Goal: Task Accomplishment & Management: Manage account settings

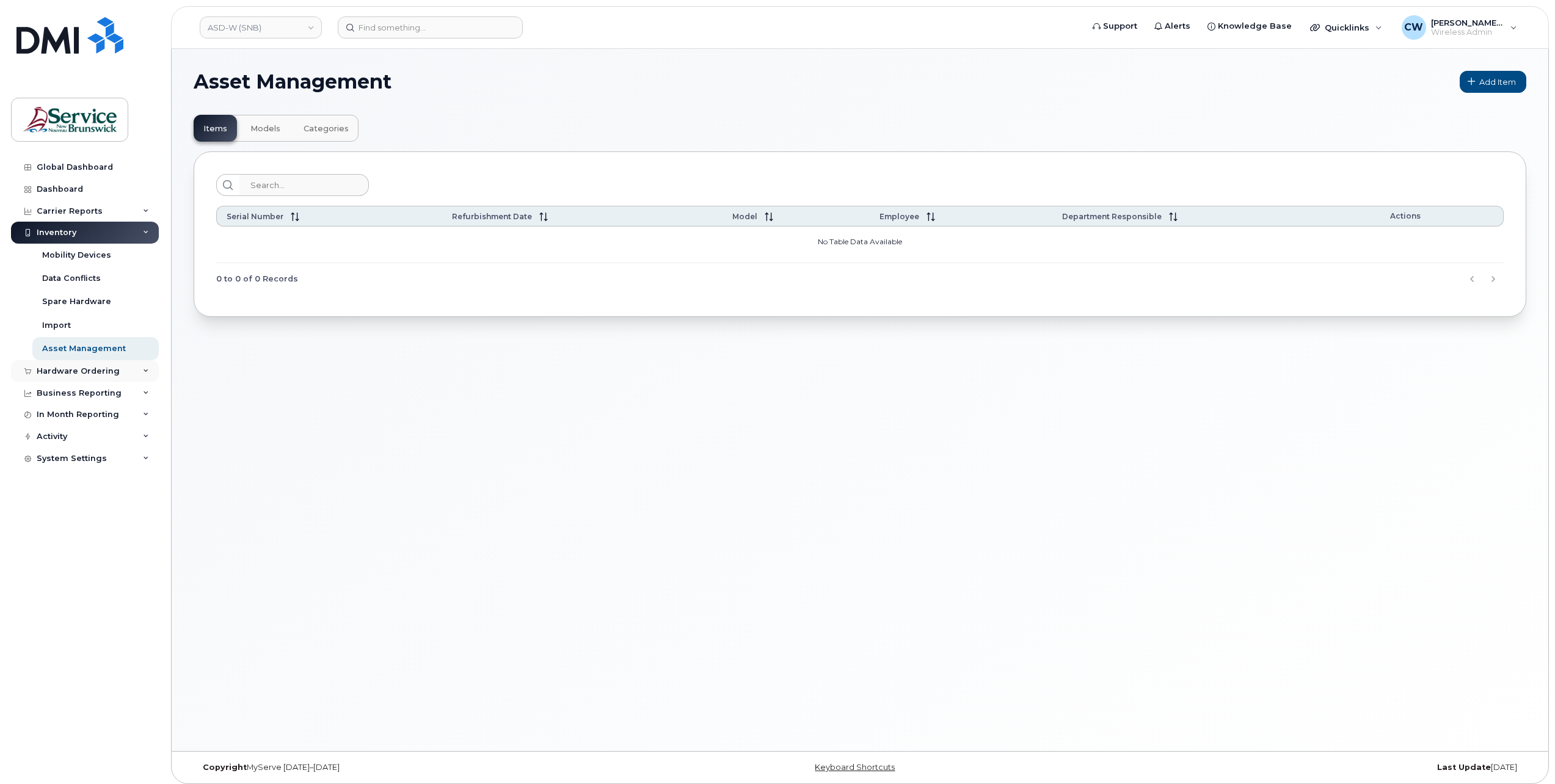
click at [117, 369] on div "Hardware Ordering" at bounding box center [84, 371] width 148 height 22
click at [62, 416] on div "Orders" at bounding box center [57, 417] width 30 height 11
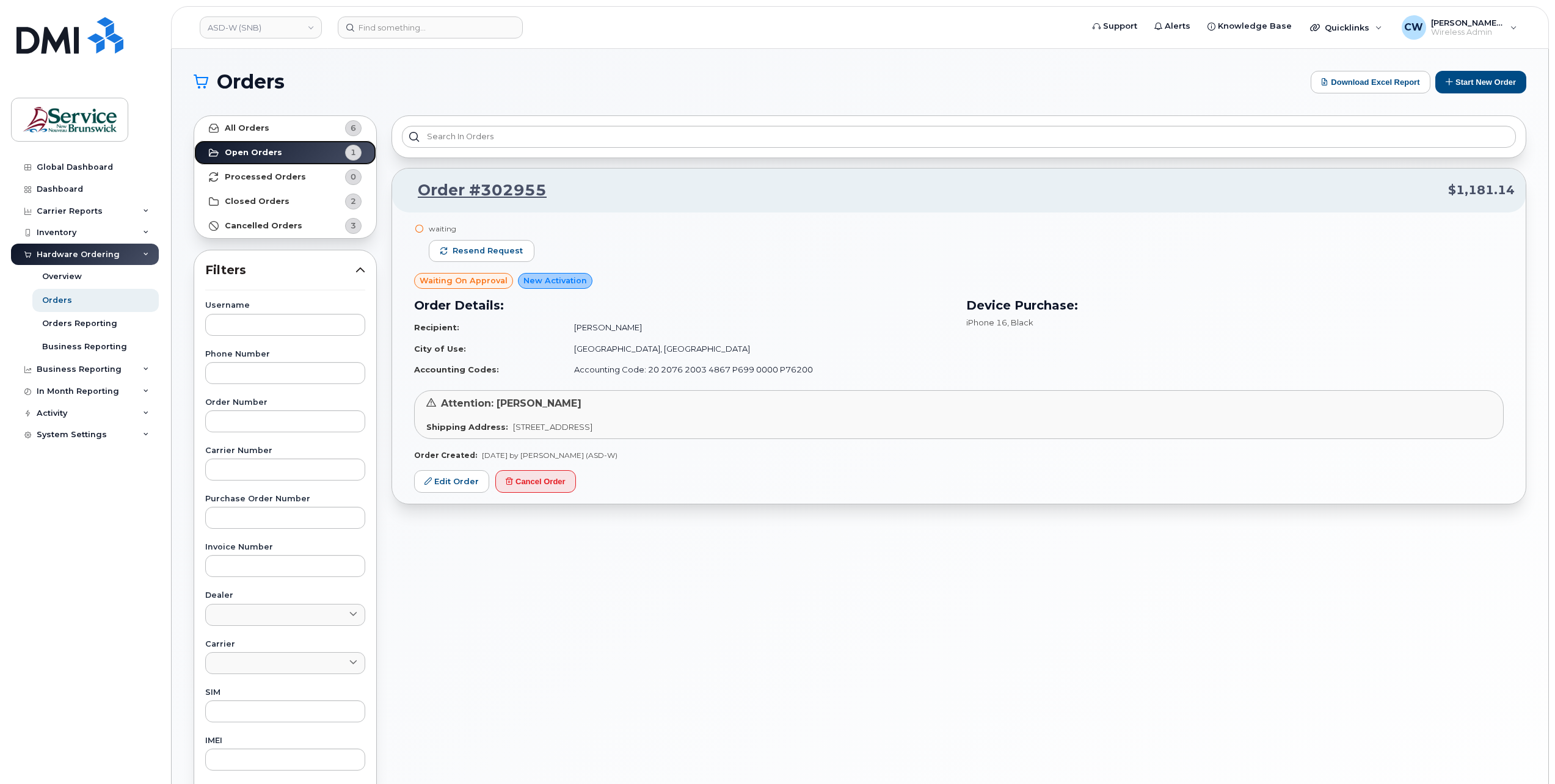
click at [298, 149] on link "Open Orders 1" at bounding box center [285, 152] width 182 height 24
click at [450, 472] on link "Edit Order" at bounding box center [451, 481] width 75 height 23
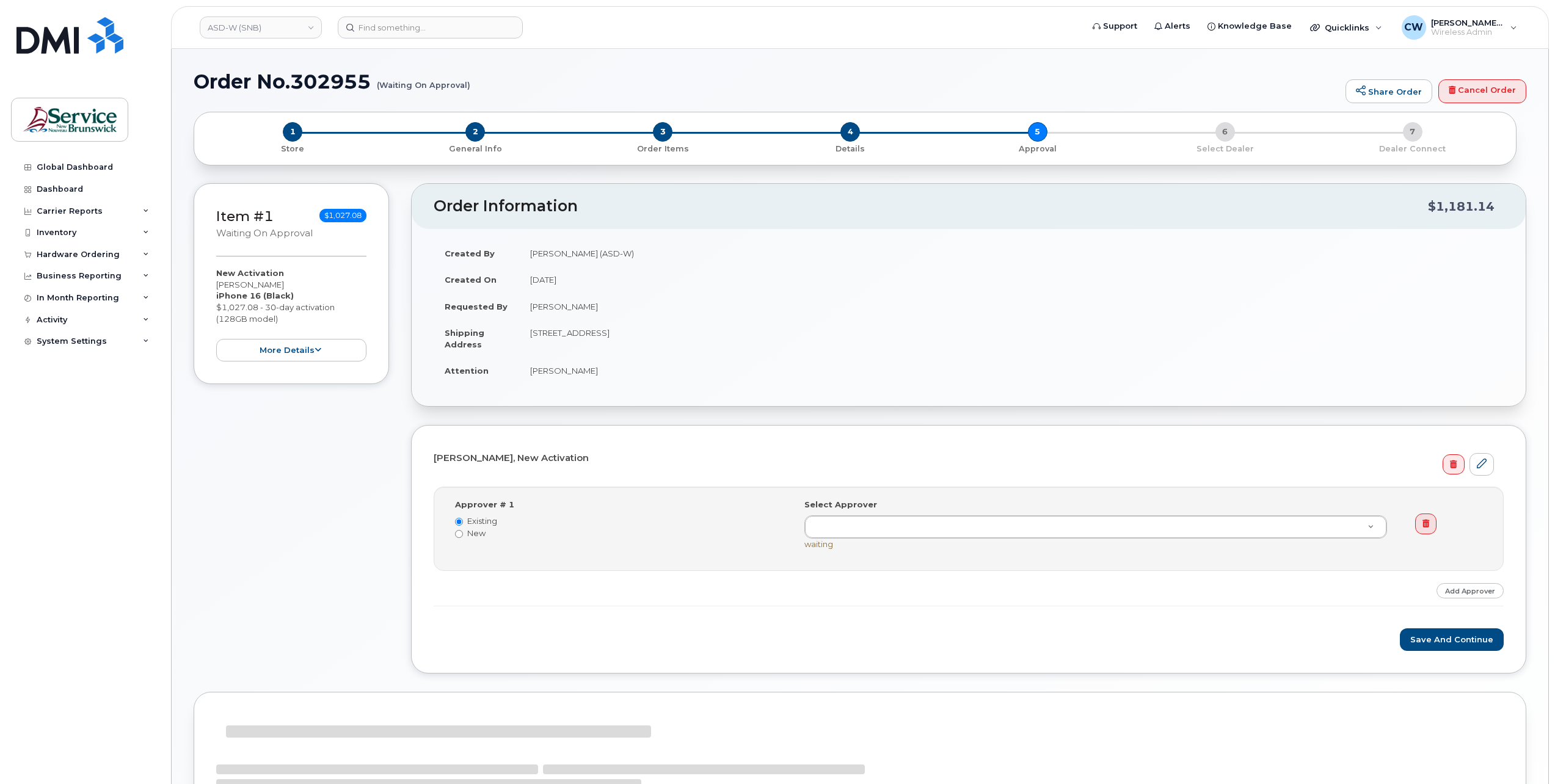
select select
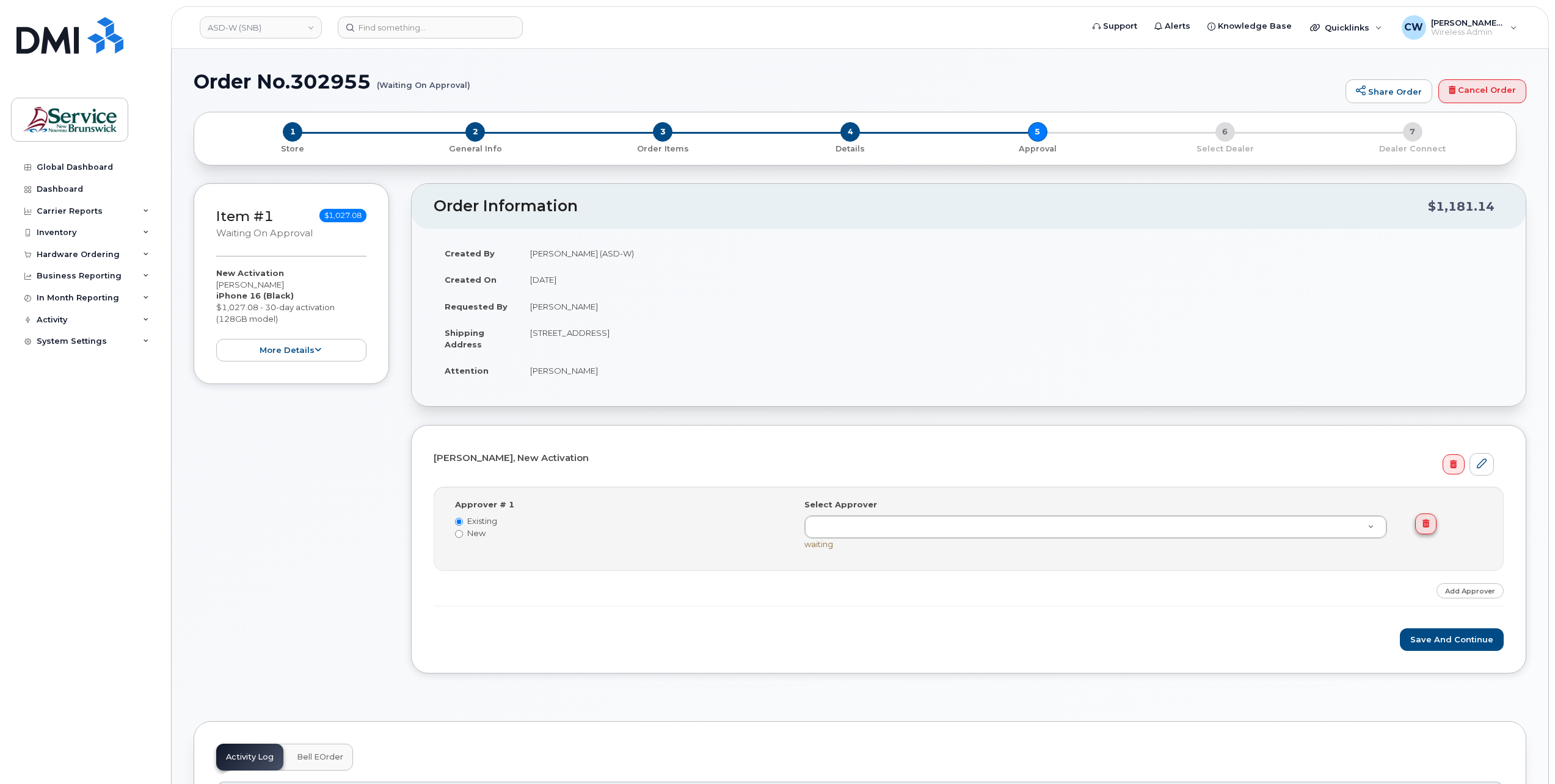
click at [1429, 519] on link at bounding box center [1425, 524] width 21 height 21
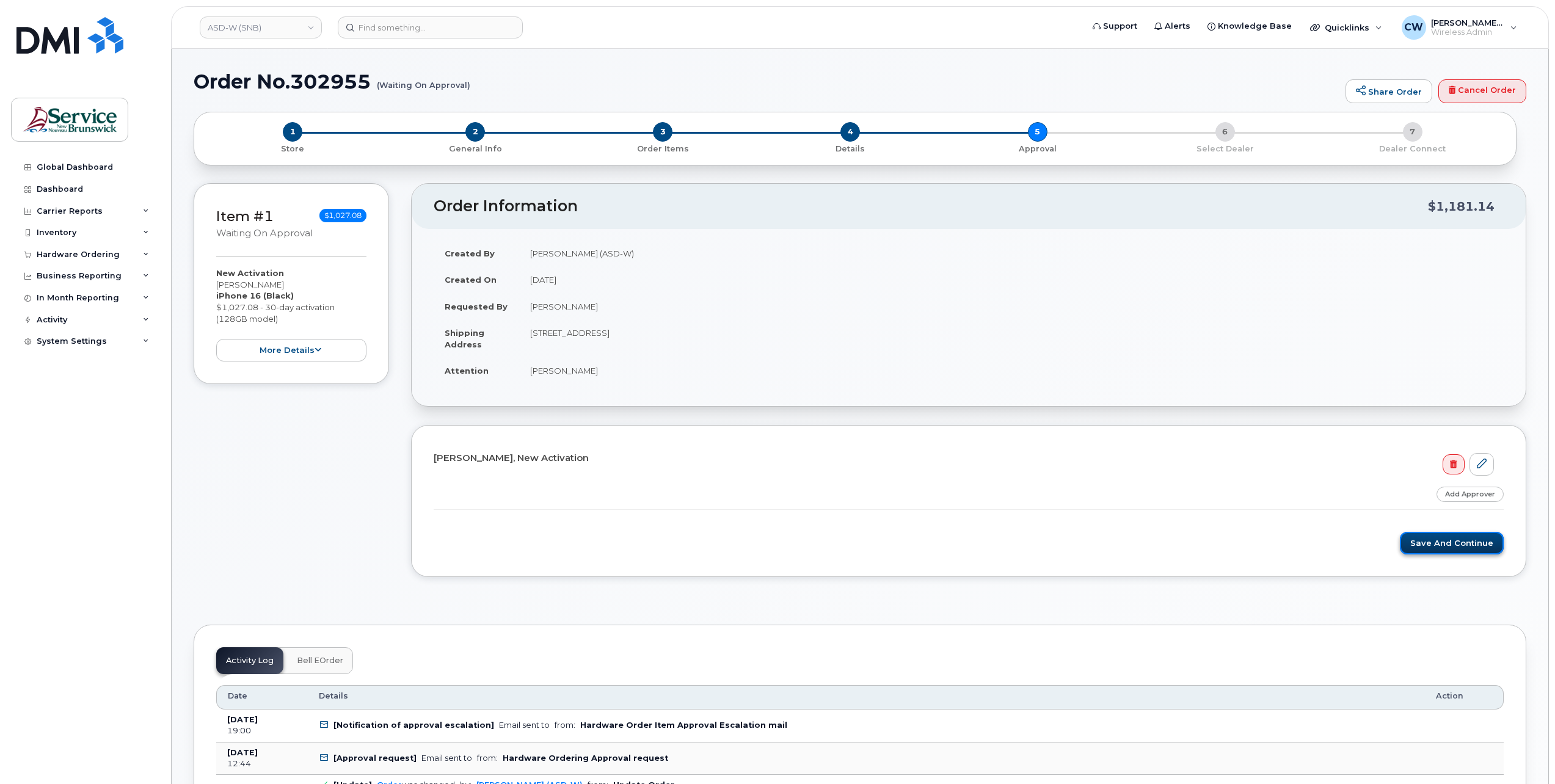
click at [1454, 536] on button "Save and Continue" at bounding box center [1451, 543] width 104 height 23
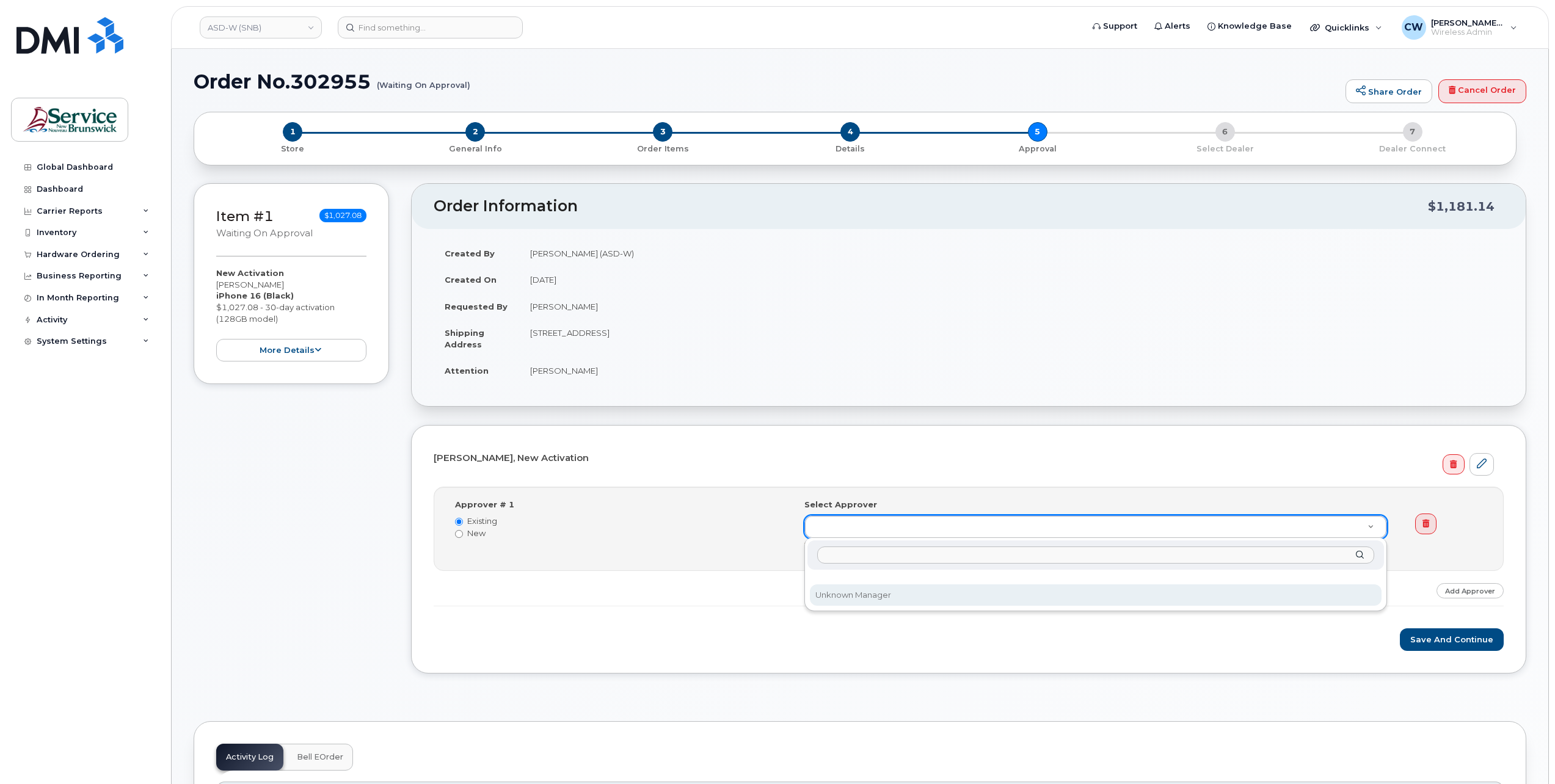
select select
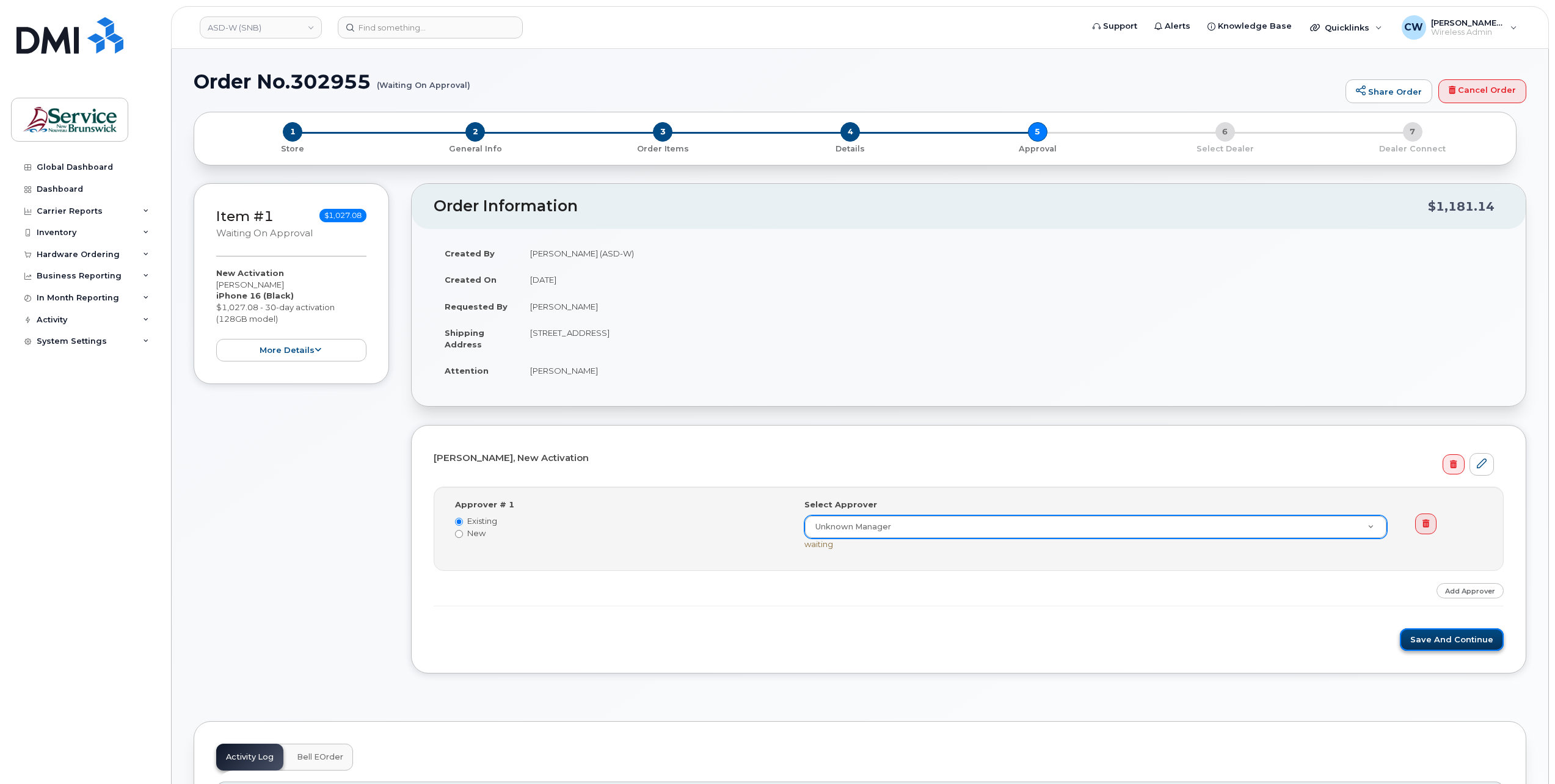
click at [1447, 638] on button "Save and Continue" at bounding box center [1451, 640] width 104 height 23
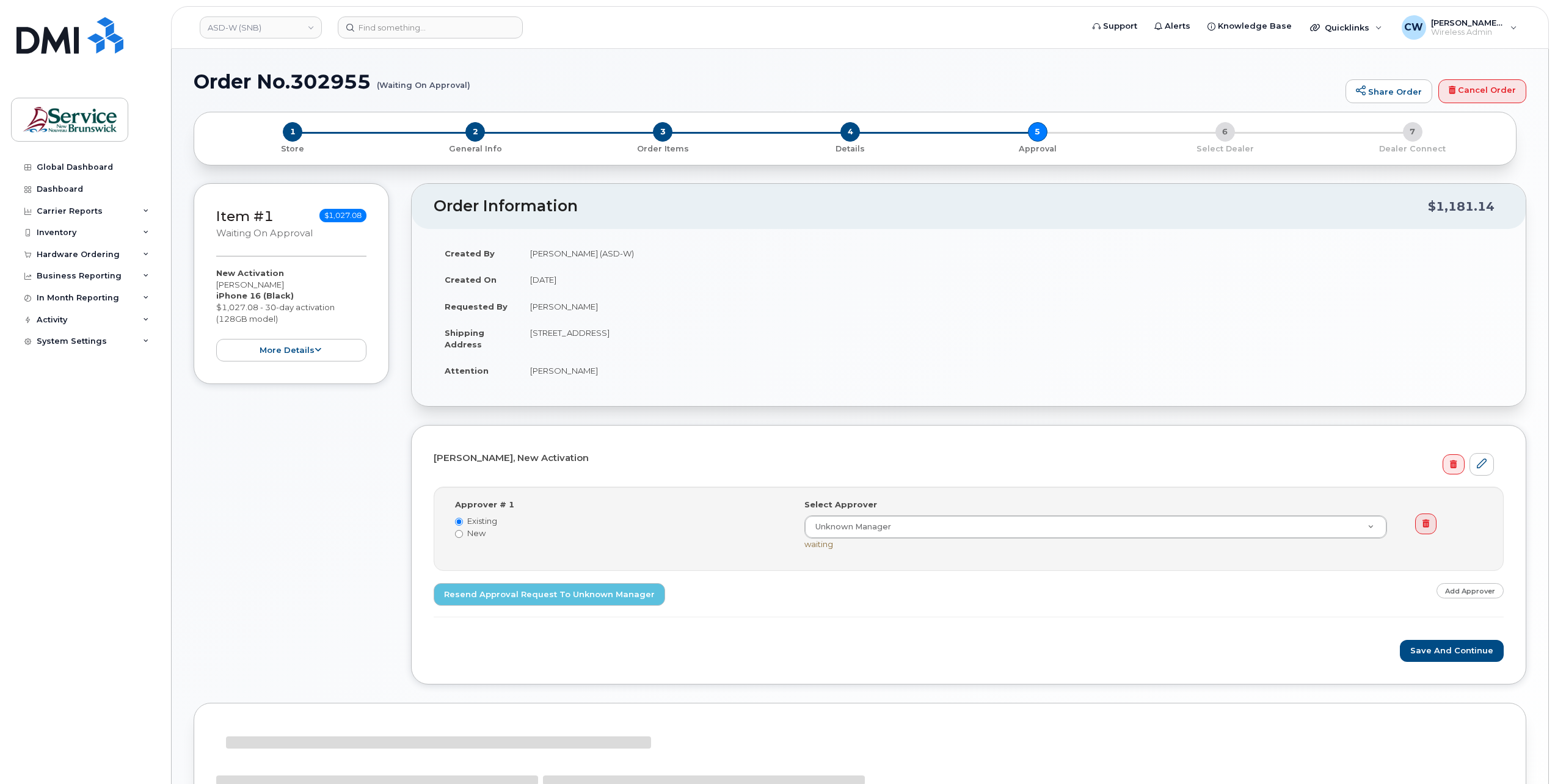
select select
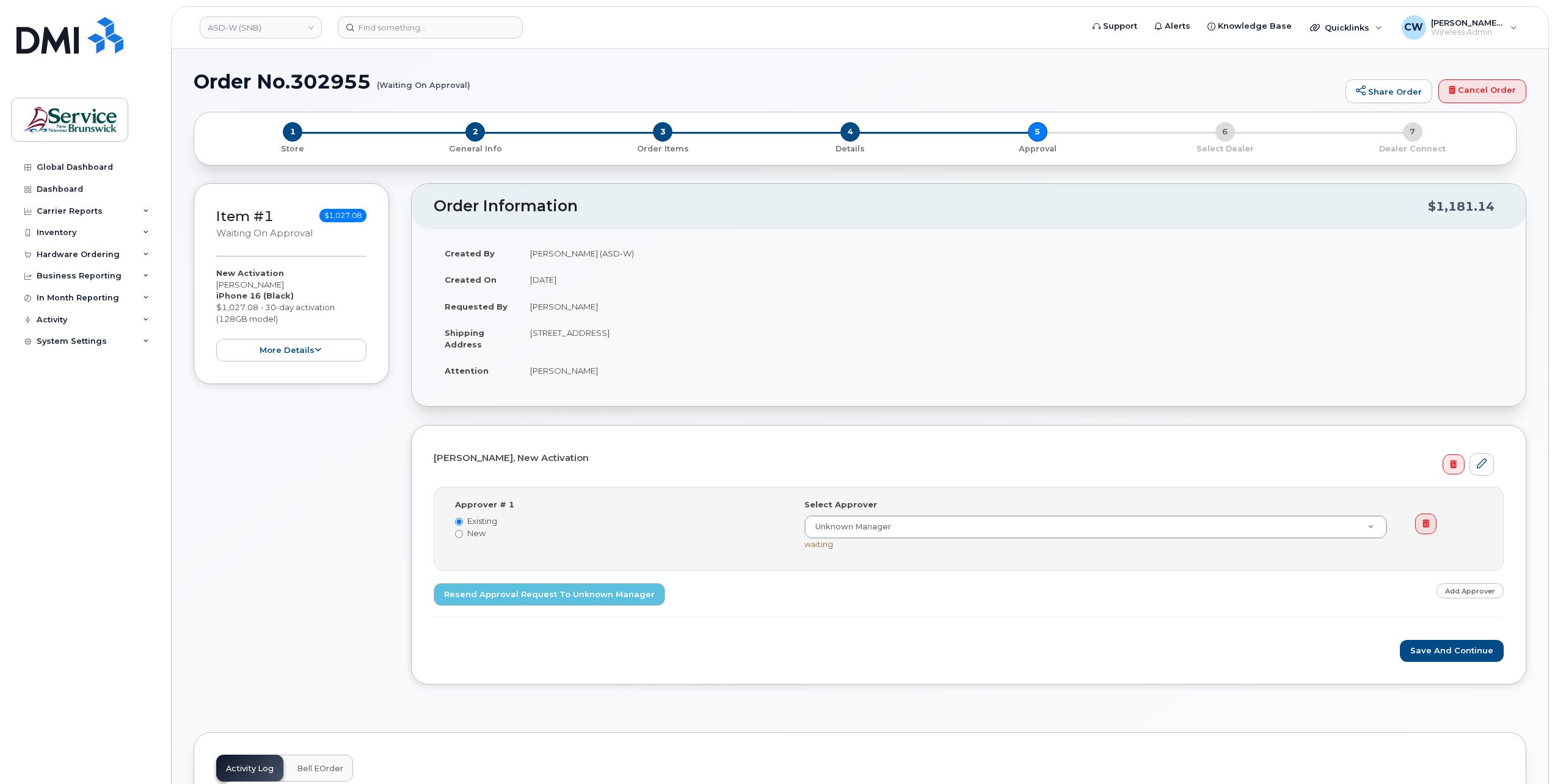
click at [231, 670] on div "Item #1 Waiting On Approval $1,027.08 New Activation Karen Morton iPhone 16 (Bl…" at bounding box center [291, 444] width 195 height 520
